Goal: Navigation & Orientation: Find specific page/section

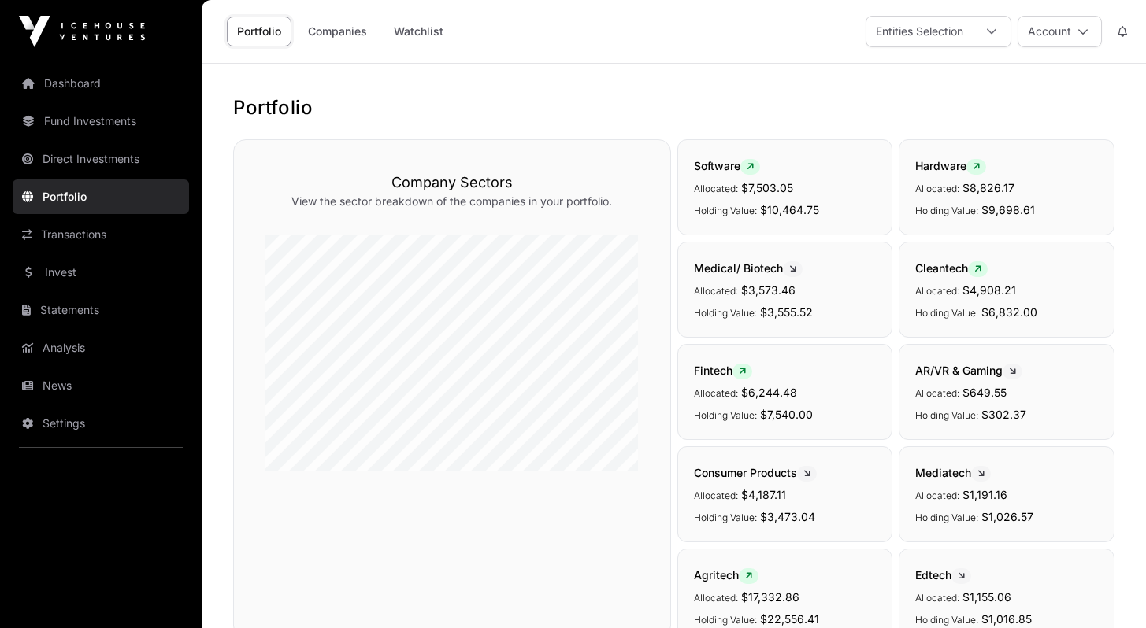
click at [87, 83] on link "Dashboard" at bounding box center [101, 83] width 176 height 35
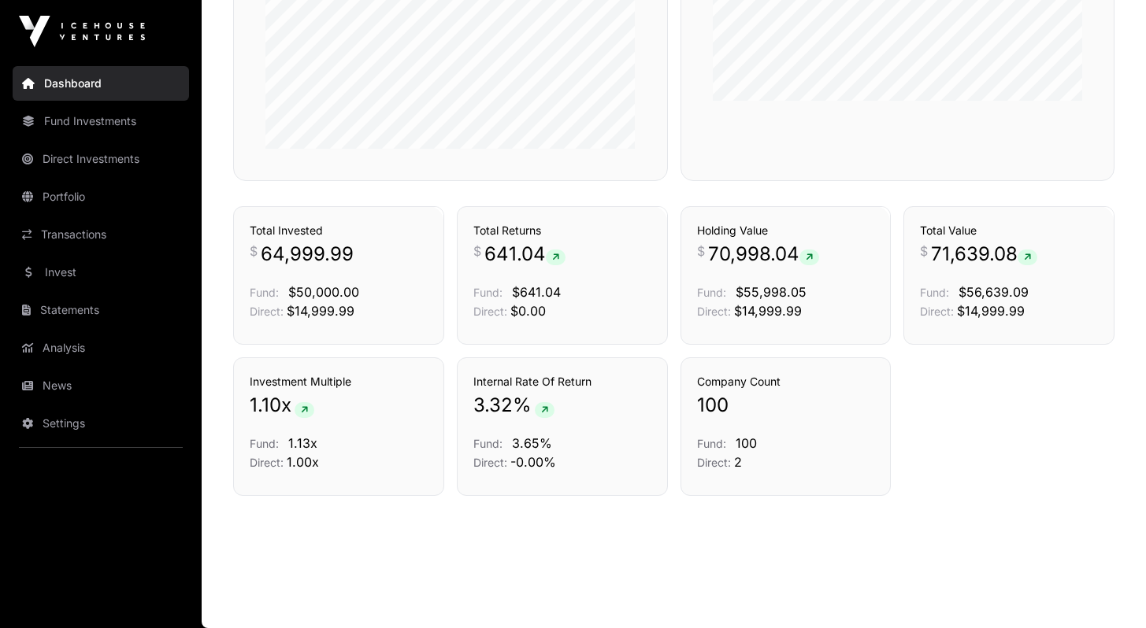
scroll to position [859, 0]
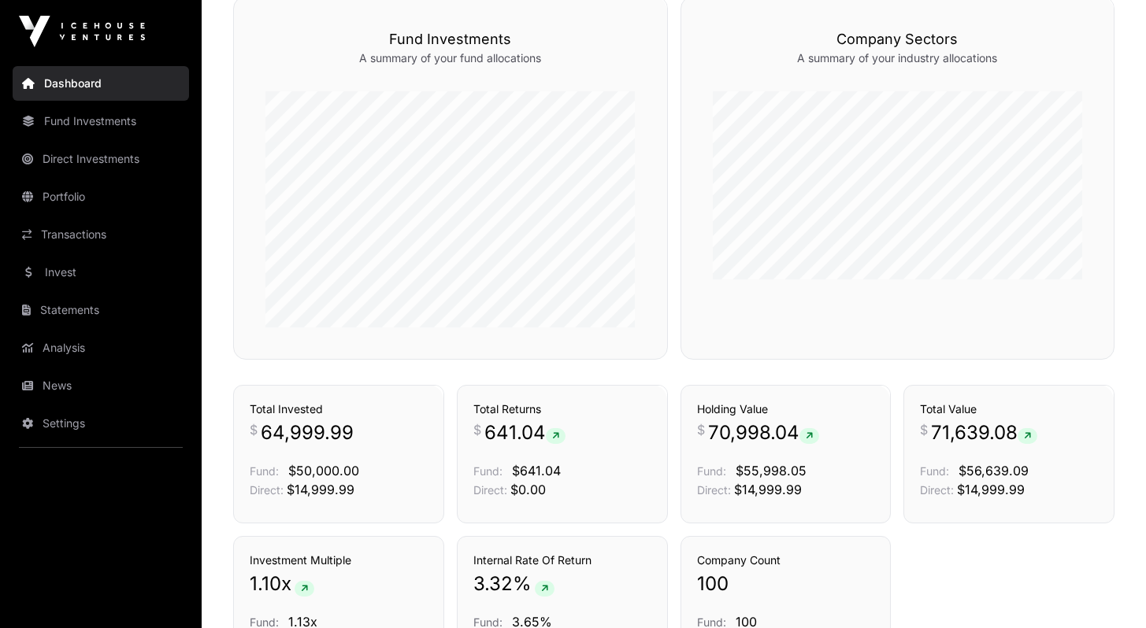
click at [102, 117] on link "Fund Investments" at bounding box center [101, 121] width 176 height 35
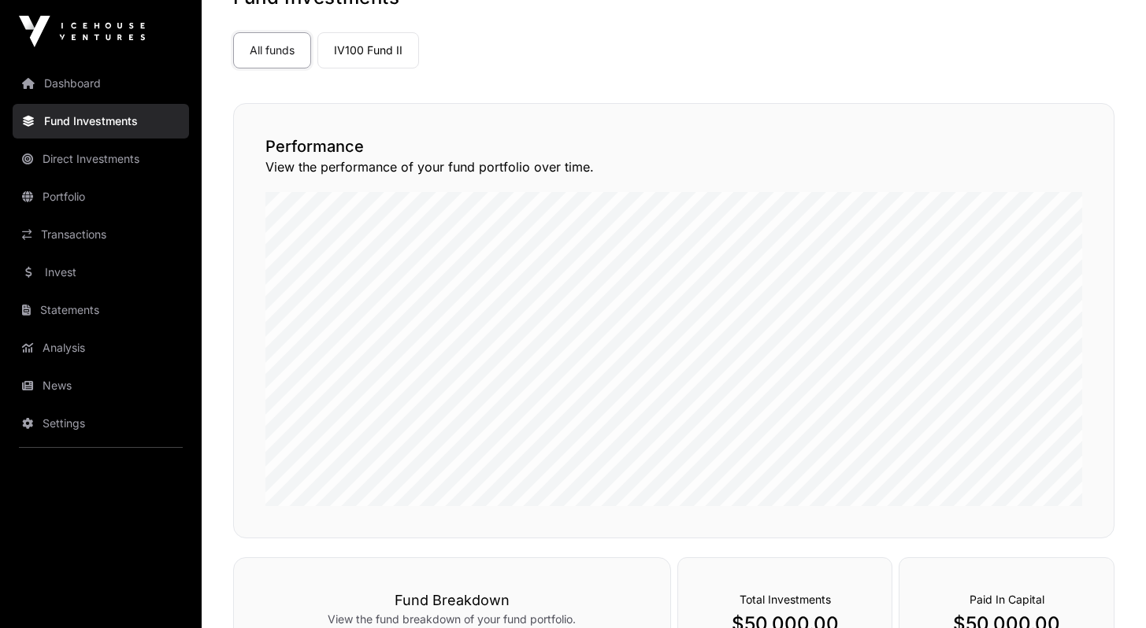
scroll to position [109, 0]
click at [72, 346] on link "Analysis" at bounding box center [101, 348] width 176 height 35
